Goal: Transaction & Acquisition: Purchase product/service

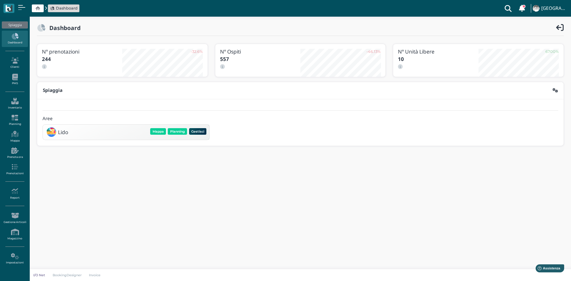
click at [158, 125] on div "Lido Mappa Planning Gestisci Elimina" at bounding box center [126, 132] width 166 height 15
click at [160, 129] on button "Mappa" at bounding box center [158, 131] width 16 height 7
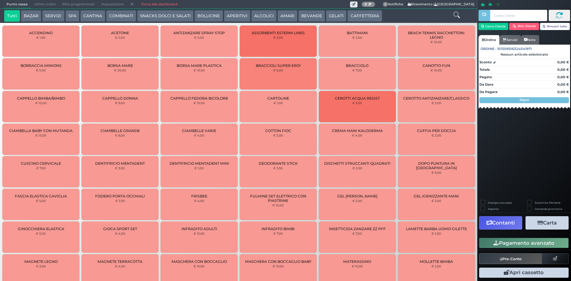
click at [305, 16] on button "BEVANDE" at bounding box center [311, 16] width 27 height 12
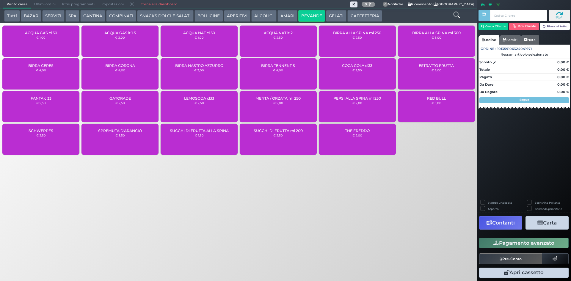
click at [279, 36] on small "€ 2,50" at bounding box center [278, 38] width 10 height 4
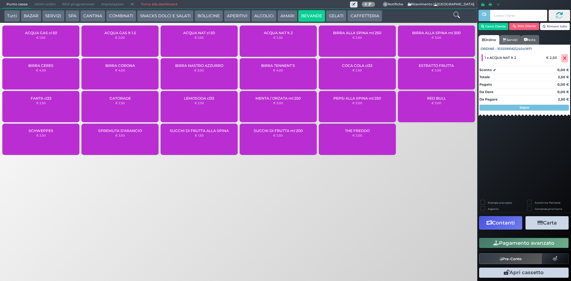
click at [541, 245] on button "Pagamento avanzato" at bounding box center [523, 243] width 89 height 10
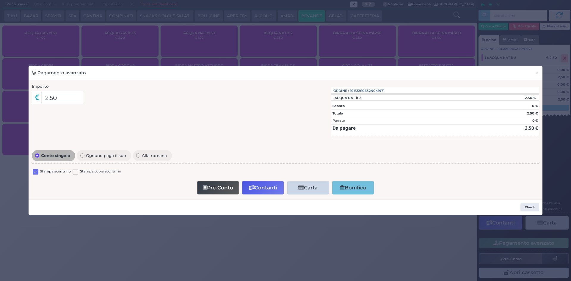
click at [36, 170] on label at bounding box center [36, 172] width 6 height 6
click at [0, 0] on input "checkbox" at bounding box center [0, 0] width 0 height 0
click at [265, 191] on button "Contanti" at bounding box center [263, 187] width 42 height 13
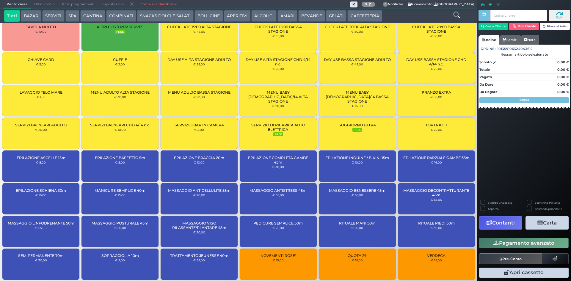
scroll to position [679, 0]
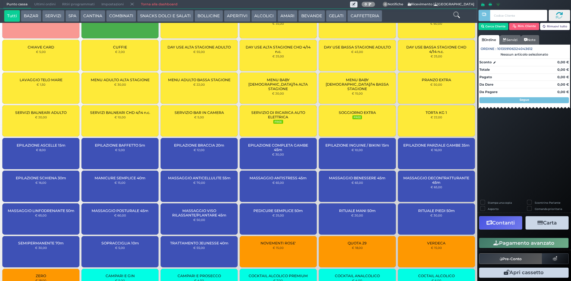
click at [306, 18] on button "BEVANDE" at bounding box center [311, 16] width 27 height 12
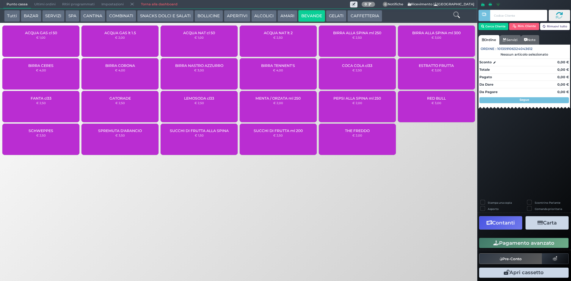
click at [222, 40] on div "ACQUA NAT cl 50 € 1,00" at bounding box center [198, 41] width 77 height 31
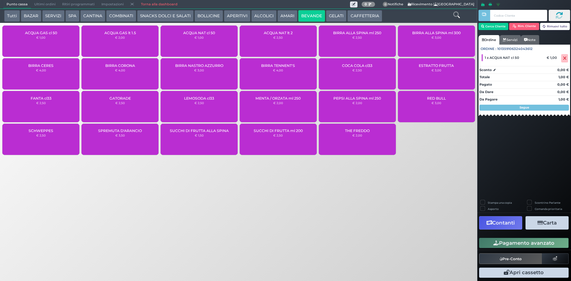
click at [523, 244] on button "Pagamento avanzato" at bounding box center [523, 243] width 89 height 10
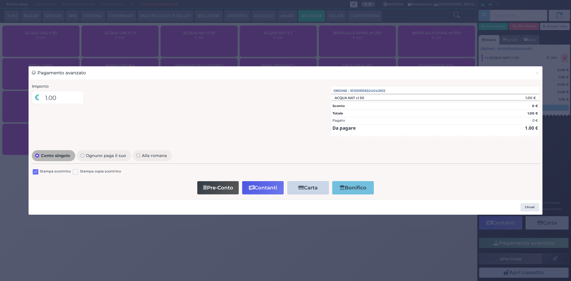
click at [35, 173] on label at bounding box center [36, 172] width 6 height 6
click at [0, 0] on input "checkbox" at bounding box center [0, 0] width 0 height 0
click at [257, 187] on button "Contanti" at bounding box center [263, 187] width 42 height 13
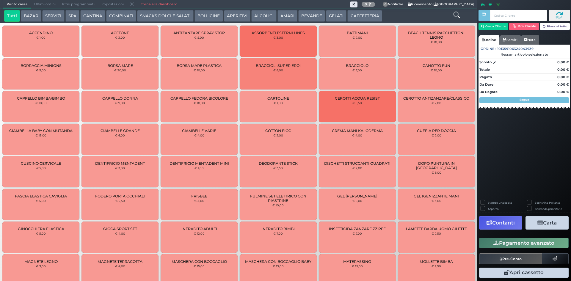
click at [308, 12] on button "BEVANDE" at bounding box center [311, 16] width 27 height 12
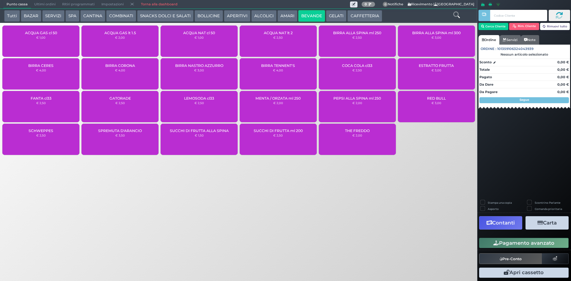
click at [203, 34] on span "ACQUA NAT cl 50" at bounding box center [199, 33] width 32 height 4
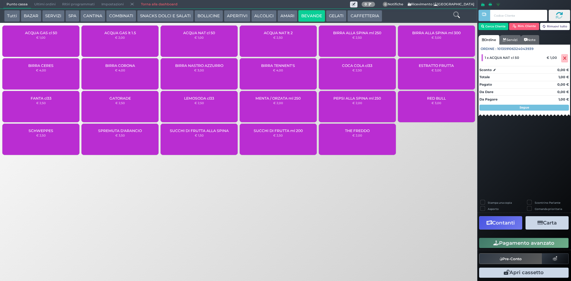
click at [502, 244] on button "Pagamento avanzato" at bounding box center [523, 243] width 89 height 10
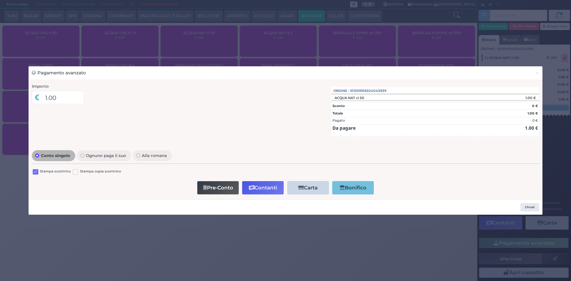
click at [37, 171] on label at bounding box center [36, 172] width 6 height 6
click at [0, 0] on input "checkbox" at bounding box center [0, 0] width 0 height 0
click at [257, 182] on button "Contanti" at bounding box center [263, 187] width 42 height 13
